Goal: Task Accomplishment & Management: Complete application form

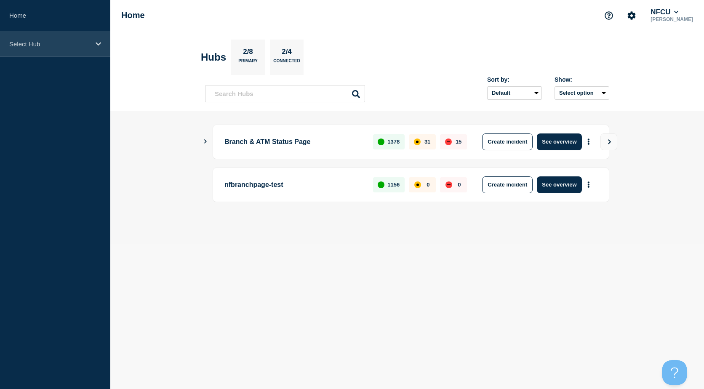
click at [96, 43] on icon at bounding box center [98, 43] width 5 height 3
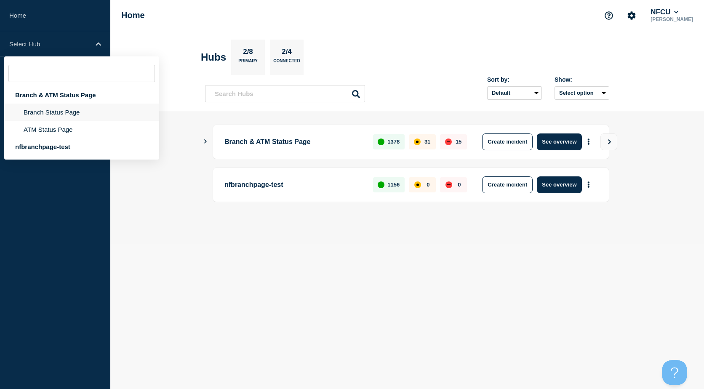
click at [57, 121] on li "Branch Status Page" at bounding box center [81, 129] width 155 height 17
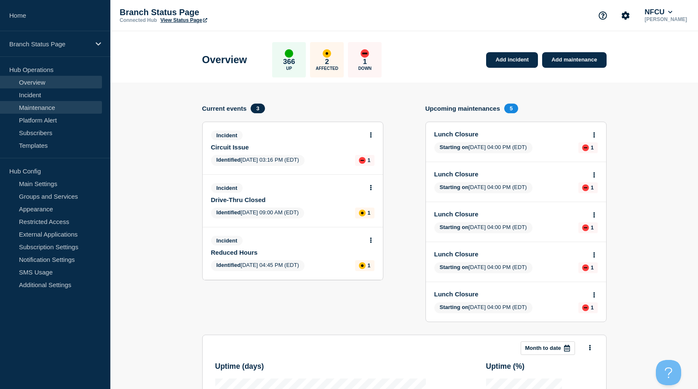
click at [61, 101] on link "Maintenance" at bounding box center [51, 107] width 102 height 13
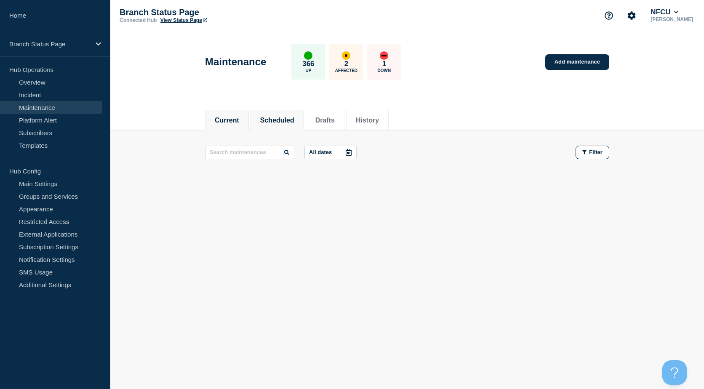
click at [294, 120] on button "Scheduled" at bounding box center [277, 121] width 34 height 8
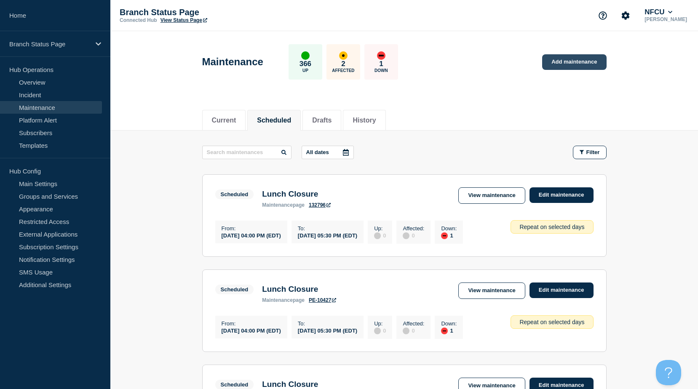
click at [571, 68] on link "Add maintenance" at bounding box center [574, 62] width 64 height 16
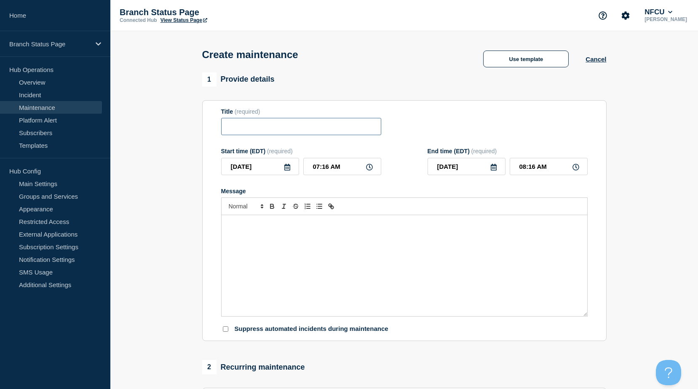
click at [258, 128] on input "Title" at bounding box center [301, 126] width 160 height 17
type input "Scheduled Power Outage"
click at [287, 171] on icon at bounding box center [287, 167] width 7 height 7
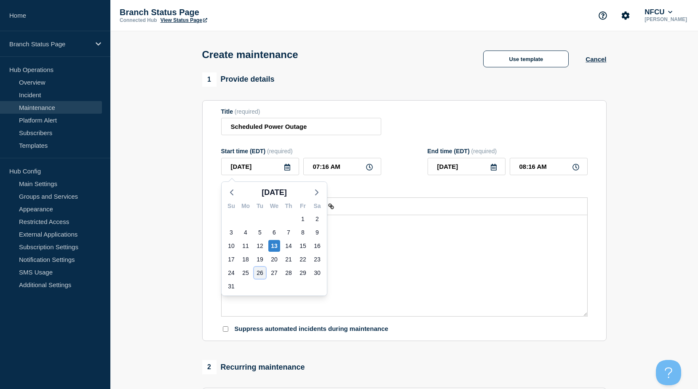
click at [259, 274] on div "26" at bounding box center [260, 273] width 12 height 12
type input "2025-08-26"
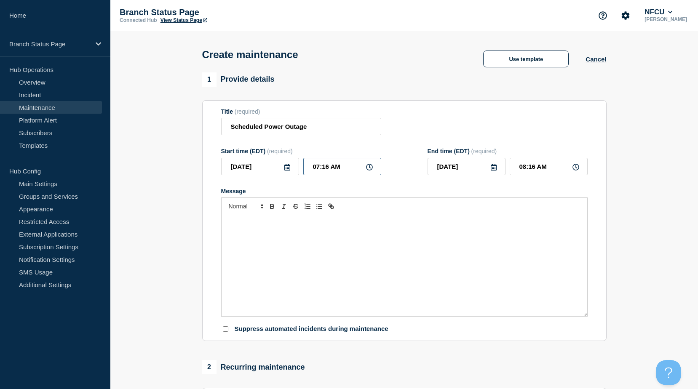
drag, startPoint x: 355, startPoint y: 164, endPoint x: 277, endPoint y: 156, distance: 77.5
click at [277, 156] on div "Start time (EDT) (required) 2025-08-26 07:16 AM" at bounding box center [301, 161] width 160 height 27
type input "02:15 AM"
drag, startPoint x: 556, startPoint y: 167, endPoint x: 512, endPoint y: 161, distance: 44.2
click at [512, 161] on input "03:15 AM" at bounding box center [549, 166] width 78 height 17
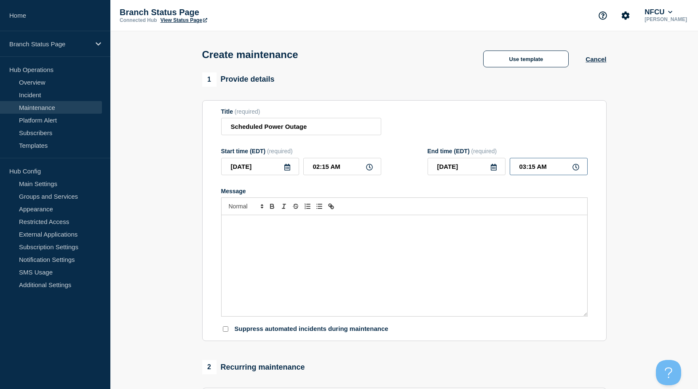
click at [552, 172] on input "03:15 AM" at bounding box center [549, 166] width 78 height 17
drag, startPoint x: 560, startPoint y: 172, endPoint x: 499, endPoint y: 161, distance: 62.4
click at [499, 161] on div "2025-08-26 03:15 AM" at bounding box center [507, 166] width 160 height 17
type input "05:30 AM"
click at [445, 249] on div "Message" at bounding box center [404, 265] width 366 height 101
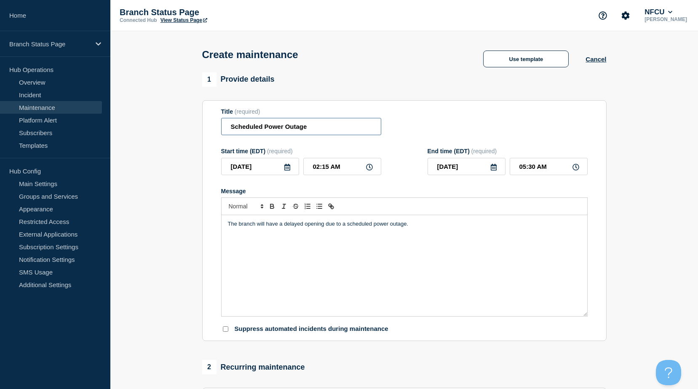
click at [229, 127] on input "Scheduled Power Outage" at bounding box center [301, 126] width 160 height 17
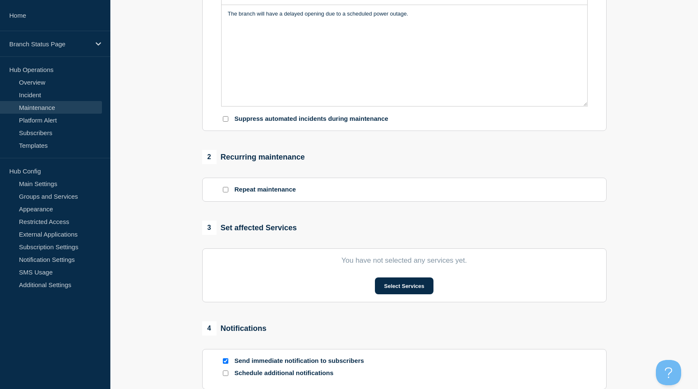
scroll to position [211, 0]
type input "Delayed Opening - Scheduled Power Outage"
click at [415, 282] on button "Select Services" at bounding box center [404, 285] width 59 height 17
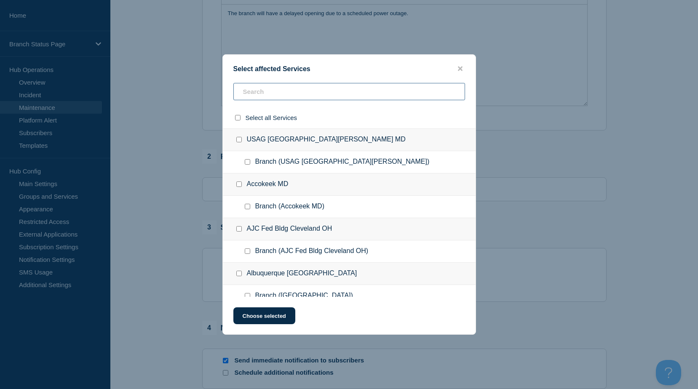
click at [331, 96] on input "text" at bounding box center [349, 91] width 232 height 17
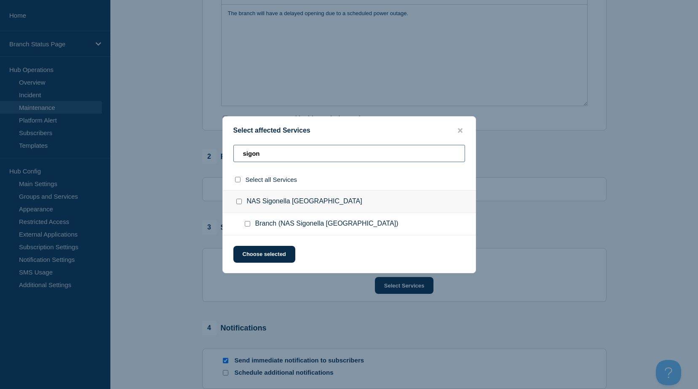
type input "sigon"
click at [246, 224] on input "Branch (NAS Sigonella Italy) checkbox" at bounding box center [247, 223] width 5 height 5
checkbox input "true"
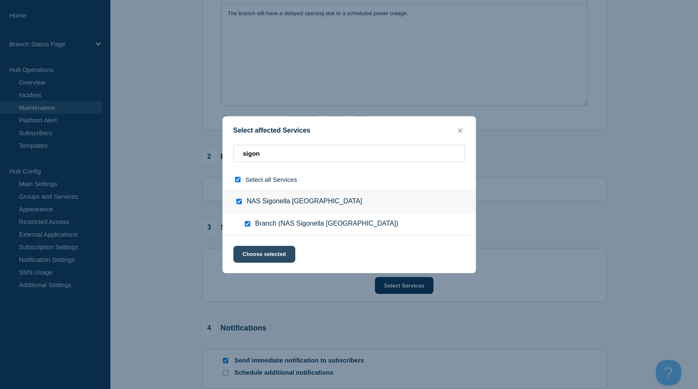
click at [269, 260] on button "Choose selected" at bounding box center [264, 254] width 62 height 17
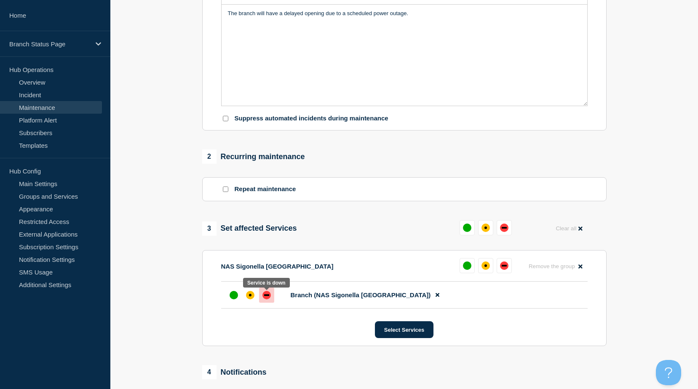
click at [266, 299] on div "down" at bounding box center [266, 295] width 8 height 8
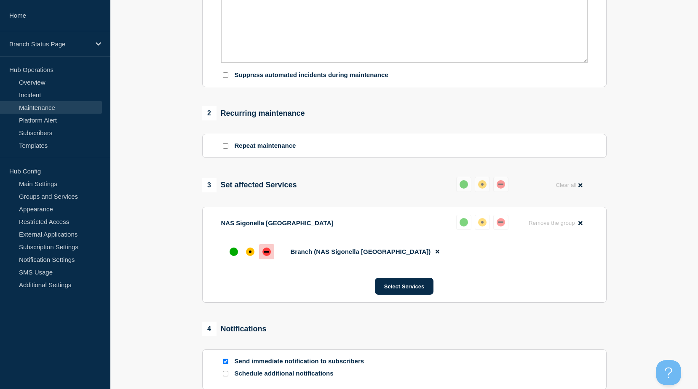
scroll to position [295, 0]
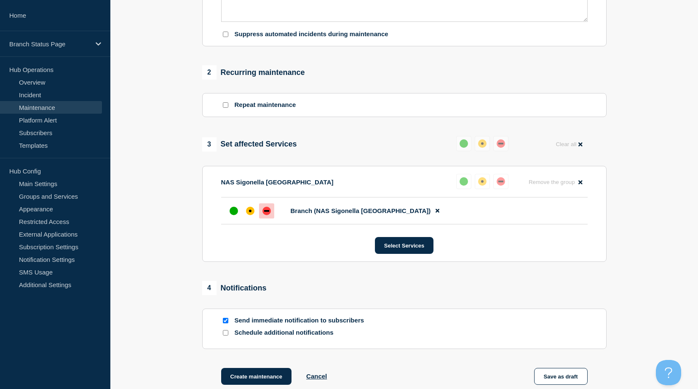
click at [226, 321] on input "Send immediate notification to subscribers" at bounding box center [225, 320] width 5 height 5
checkbox input "false"
click at [227, 333] on input "Schedule additional notifications" at bounding box center [225, 332] width 5 height 5
checkbox input "true"
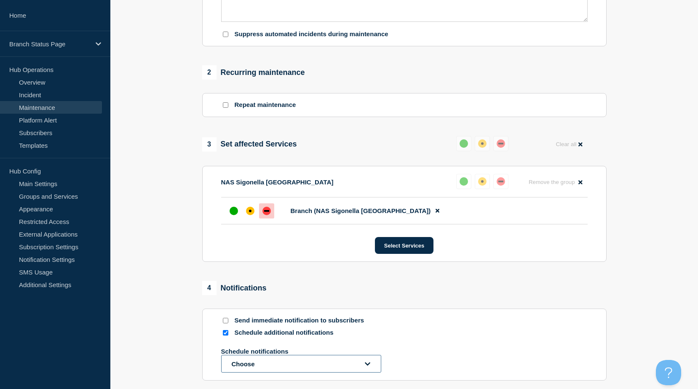
click at [237, 366] on button "Choose" at bounding box center [301, 364] width 160 height 18
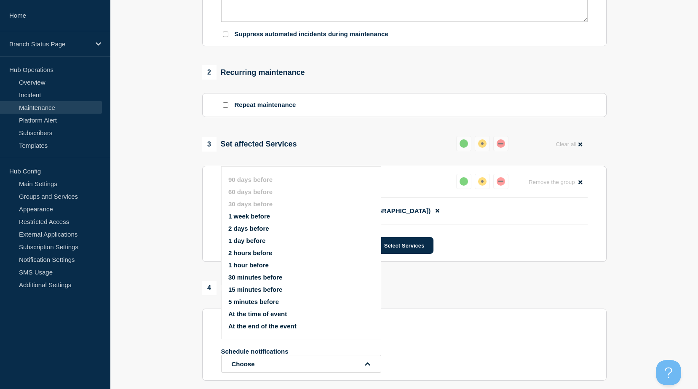
click at [267, 315] on button "At the time of event" at bounding box center [257, 313] width 59 height 7
click at [185, 294] on section "1 Provide details Title (required) Delayed Opening - Scheduled Power Outage Sta…" at bounding box center [403, 117] width 587 height 678
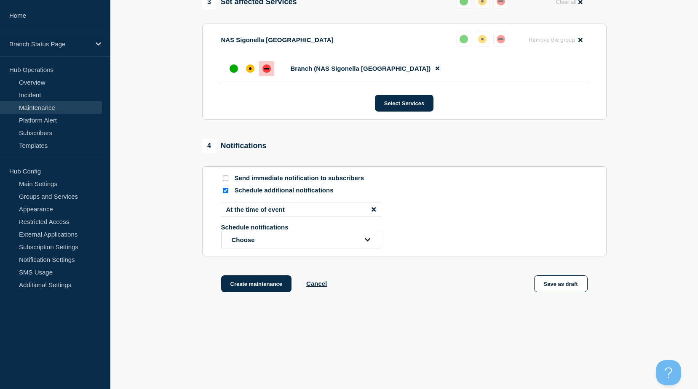
scroll to position [439, 0]
click at [266, 285] on button "Create maintenance" at bounding box center [256, 283] width 71 height 17
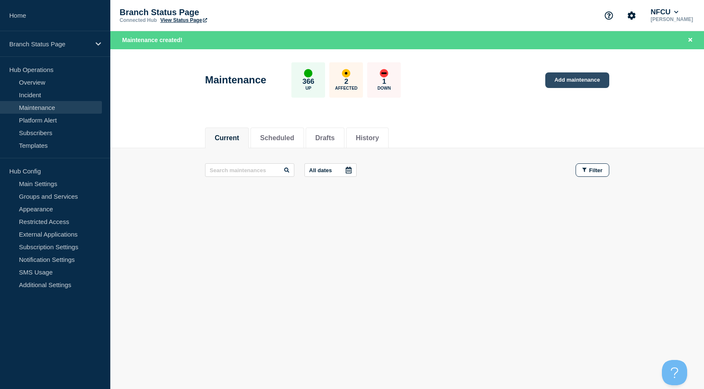
click at [562, 82] on link "Add maintenance" at bounding box center [577, 80] width 64 height 16
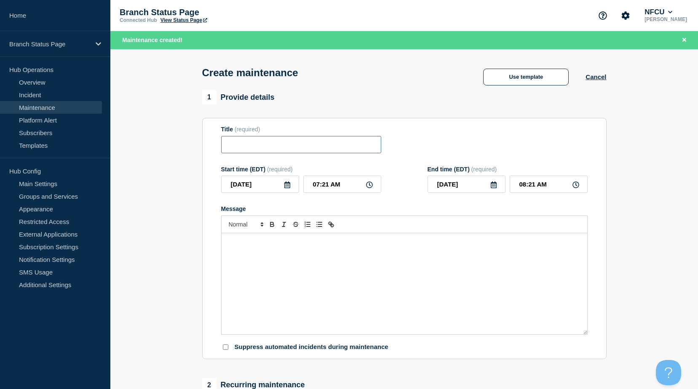
click at [292, 147] on input "Title" at bounding box center [301, 144] width 160 height 17
click at [375, 142] on input "Title" at bounding box center [301, 144] width 160 height 17
type input "Base Command Closure"
